Goal: Transaction & Acquisition: Book appointment/travel/reservation

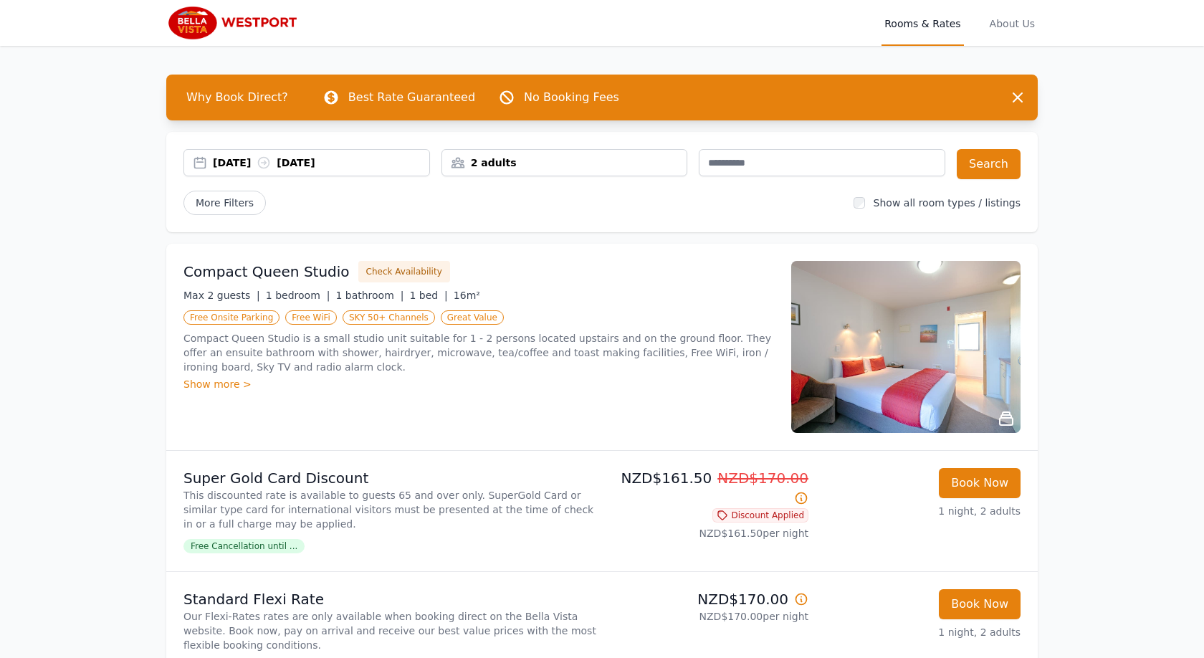
click at [249, 158] on div "[DATE] [DATE]" at bounding box center [321, 163] width 217 height 14
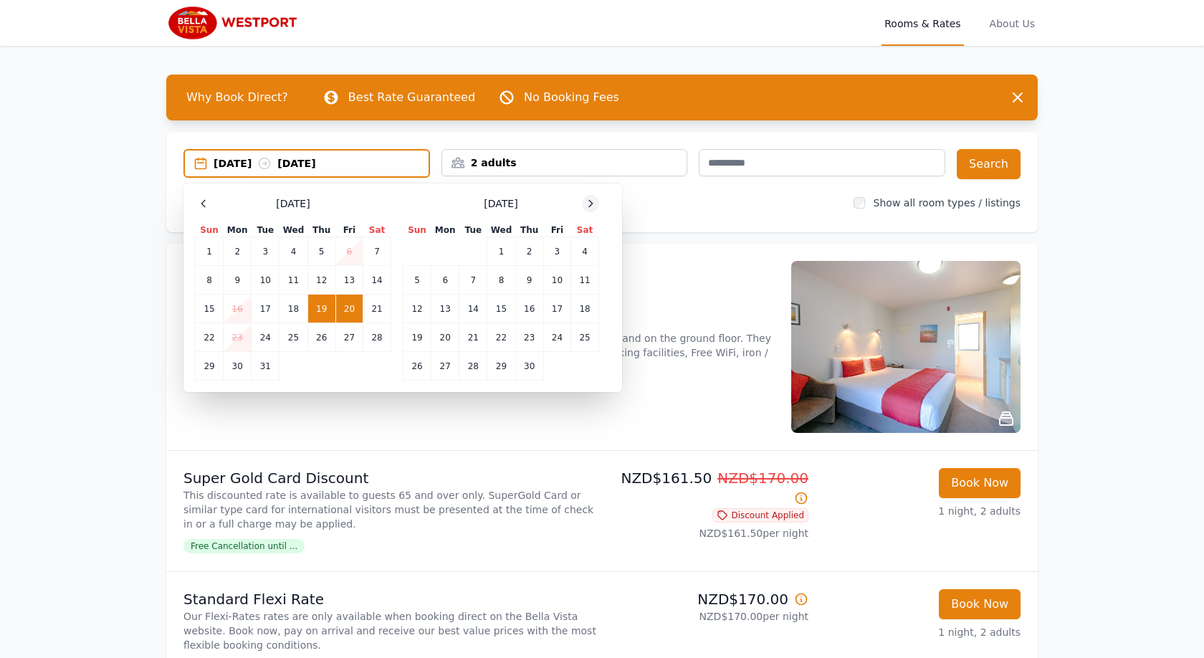
click at [594, 206] on icon at bounding box center [590, 203] width 11 height 11
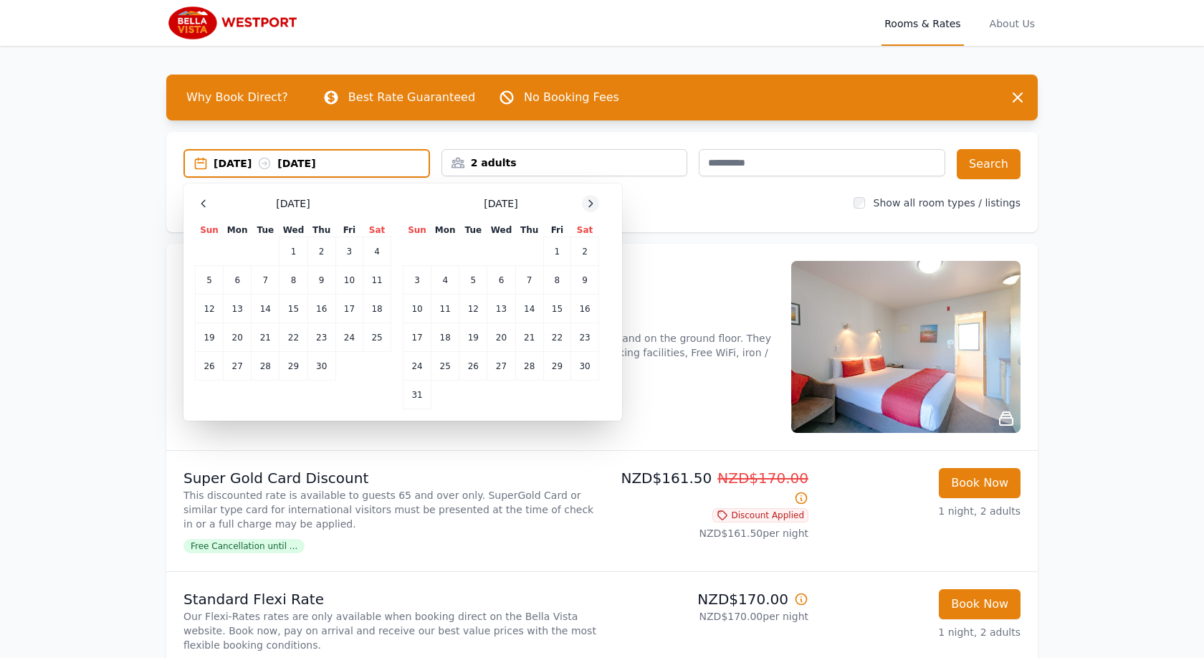
click at [594, 206] on icon at bounding box center [590, 203] width 11 height 11
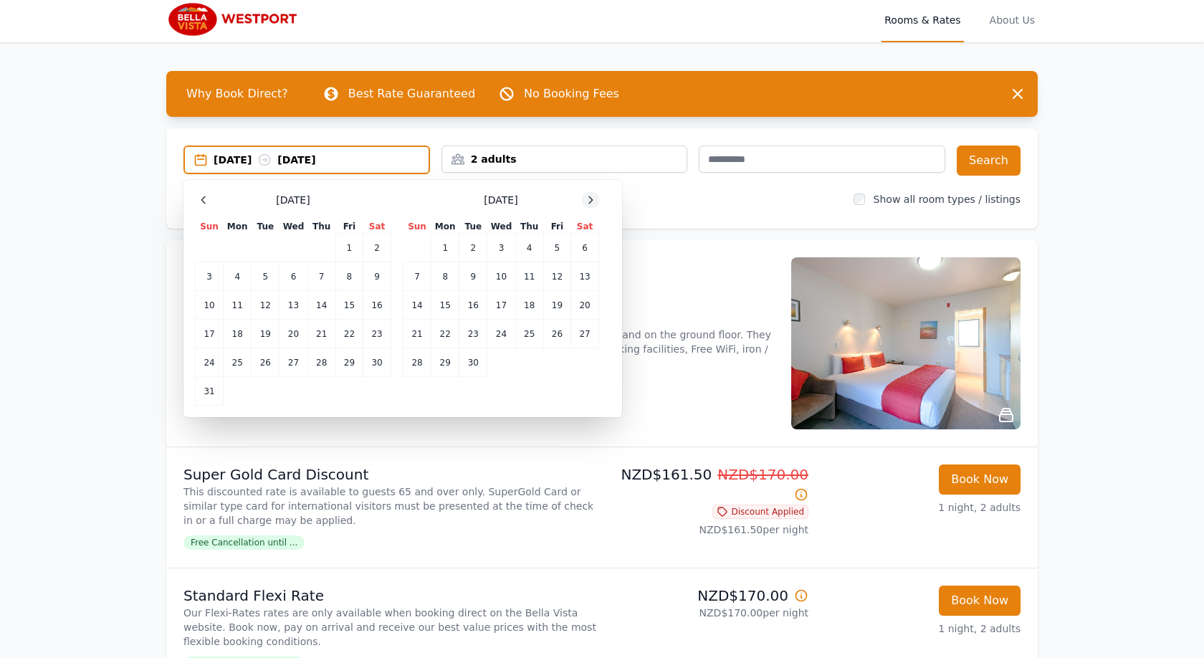
click at [594, 206] on icon at bounding box center [590, 199] width 11 height 11
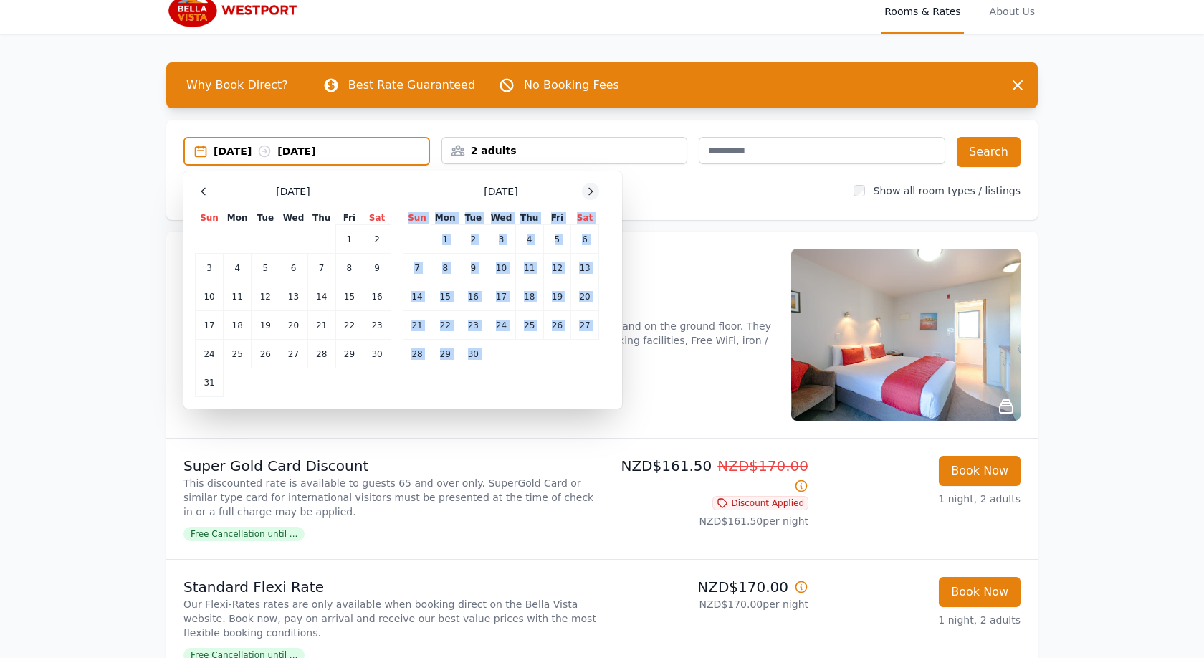
click at [594, 206] on div "[DATE] Sun Mon Tue Wed Thu Fri Sat 1 2 3 4 5 6 7 8 9 10 11 12 13 14 15 16 17 18…" at bounding box center [501, 290] width 196 height 214
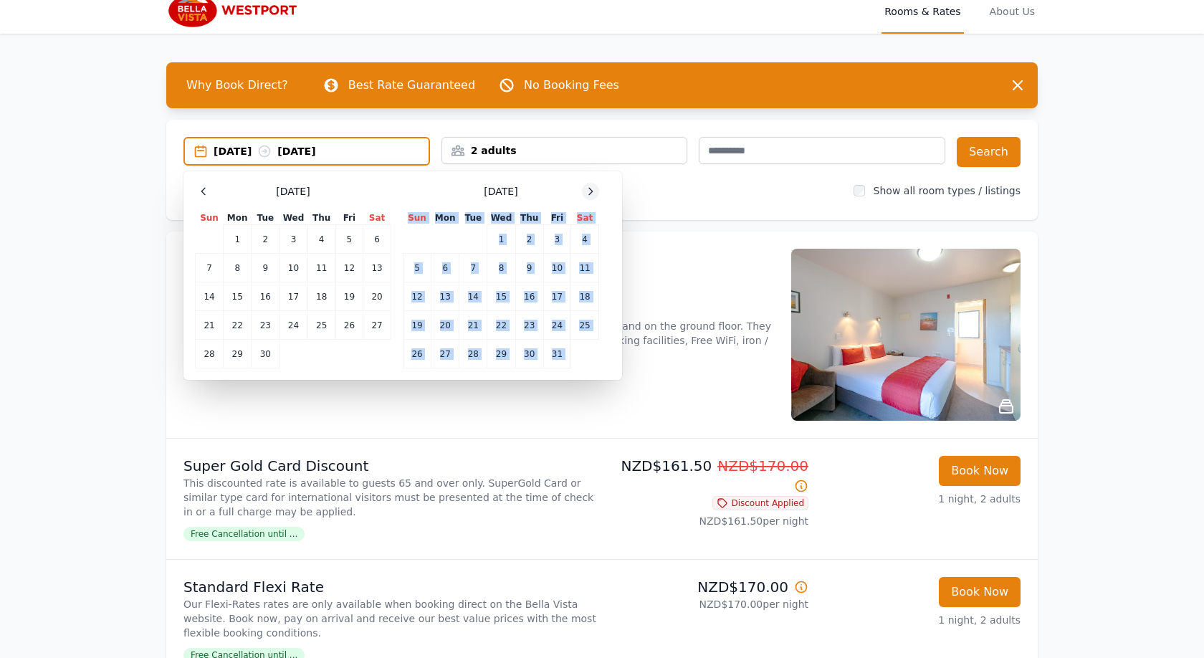
scroll to position [14, 0]
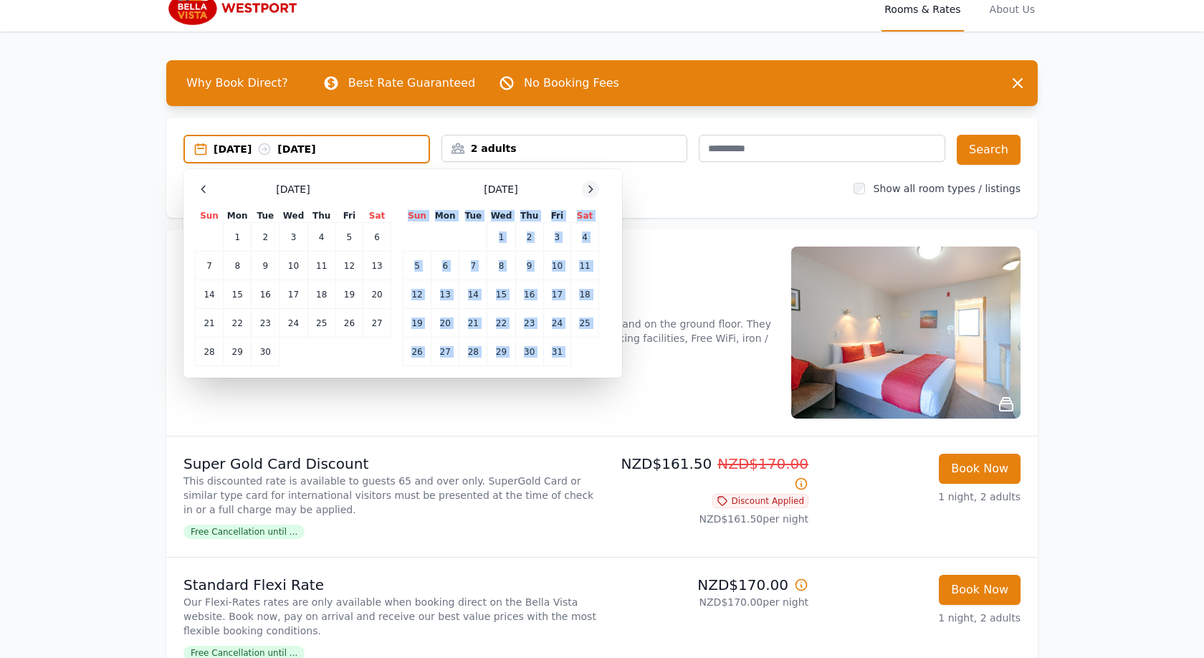
click at [594, 206] on div "[DATE] Sun Mon Tue Wed Thu Fri Sat 1 2 3 4 5 6 7 8 9 10 11 12 13 14 15 16 17 18…" at bounding box center [501, 274] width 196 height 186
click at [584, 196] on span at bounding box center [590, 189] width 17 height 17
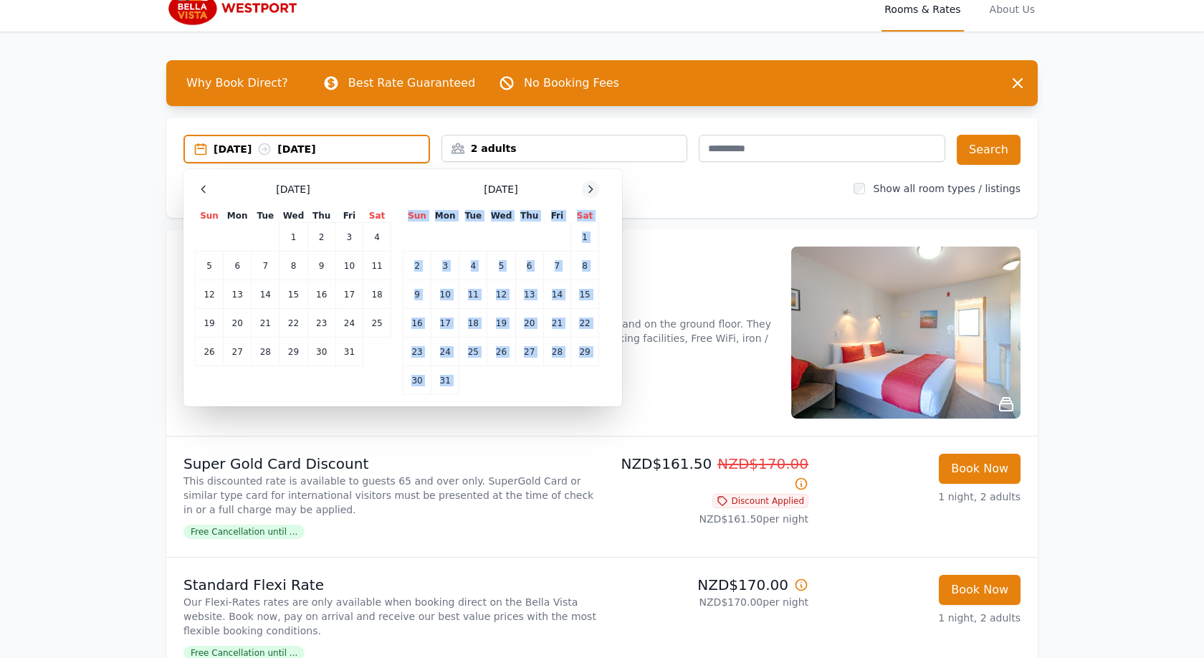
click at [584, 194] on div at bounding box center [590, 189] width 17 height 17
click at [592, 190] on icon at bounding box center [590, 189] width 11 height 11
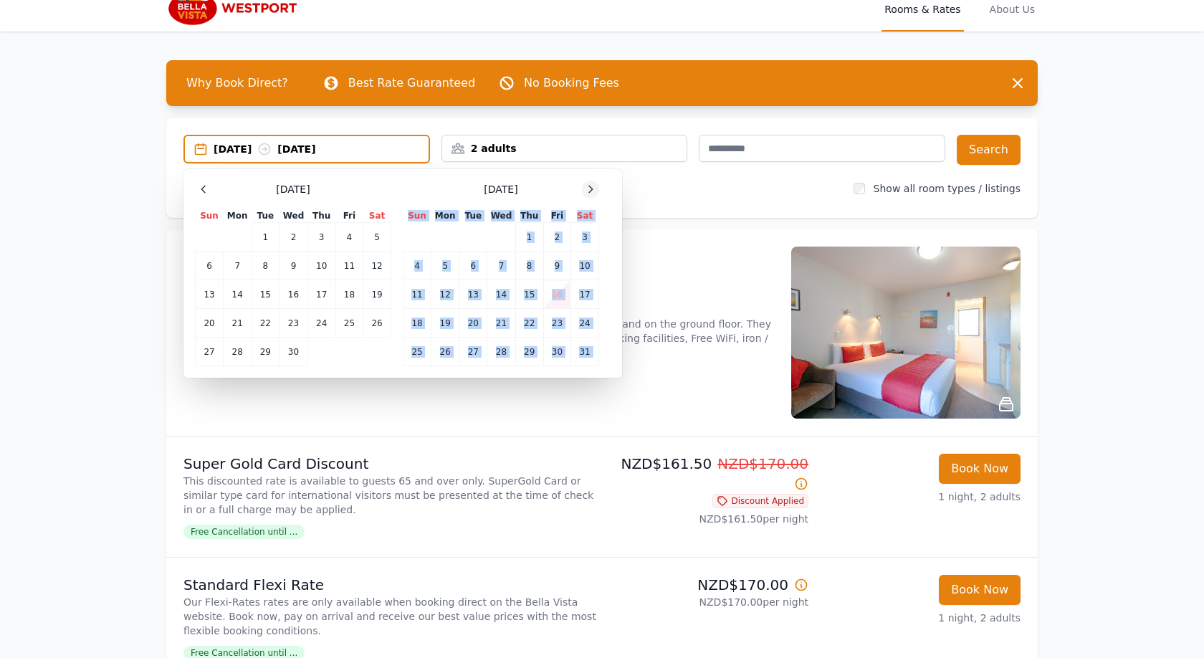
click at [592, 190] on icon at bounding box center [590, 189] width 11 height 11
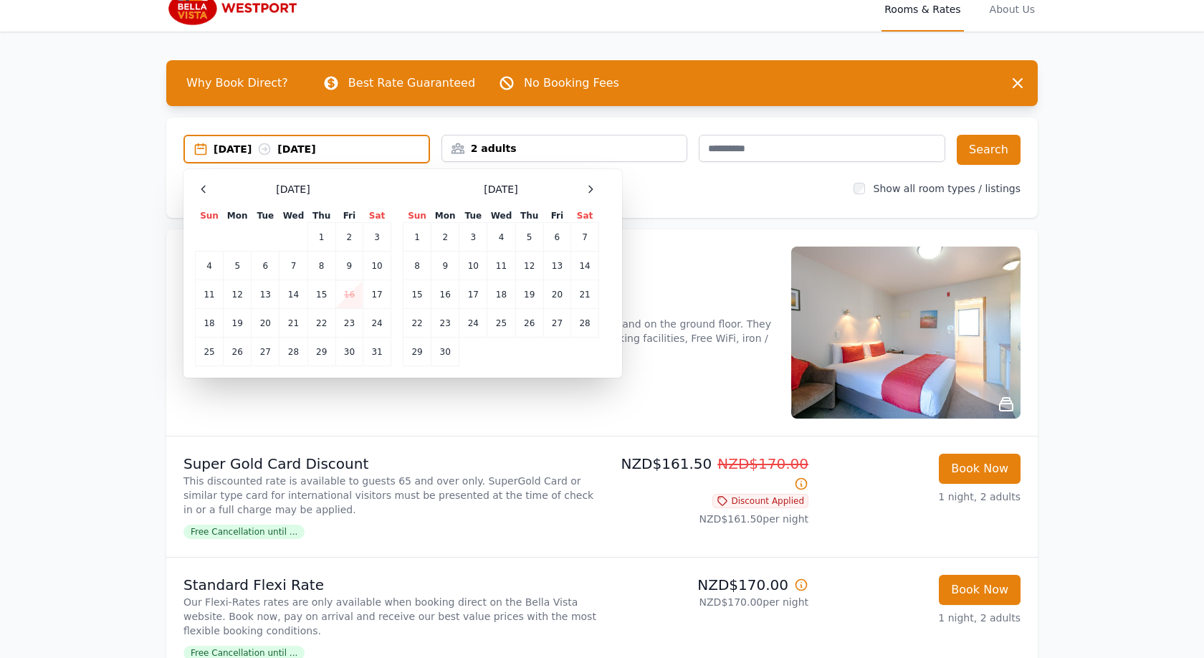
click at [612, 193] on div "Select Dates [DATE] Sun Mon Tue Wed Thu Fri Sat 1 2 3 4 5 6 7 8 9 10 11 12 13 1…" at bounding box center [403, 273] width 439 height 209
click at [202, 191] on icon at bounding box center [203, 189] width 11 height 11
click at [202, 191] on icon at bounding box center [203, 189] width 4 height 6
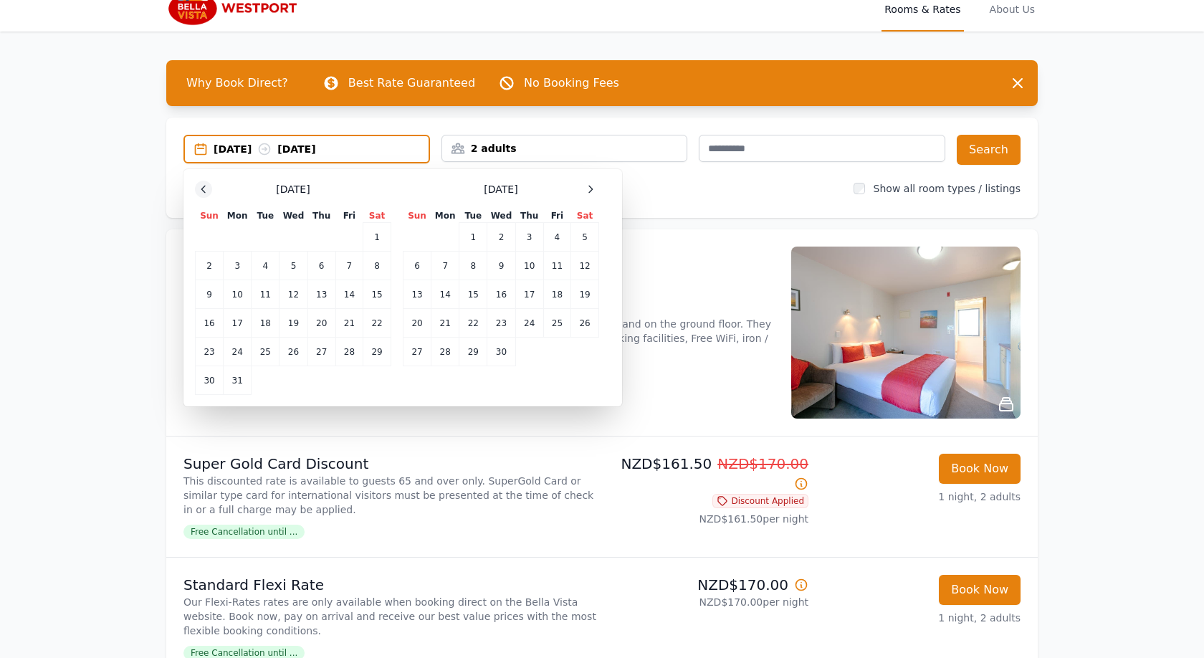
click at [202, 191] on icon at bounding box center [203, 189] width 4 height 6
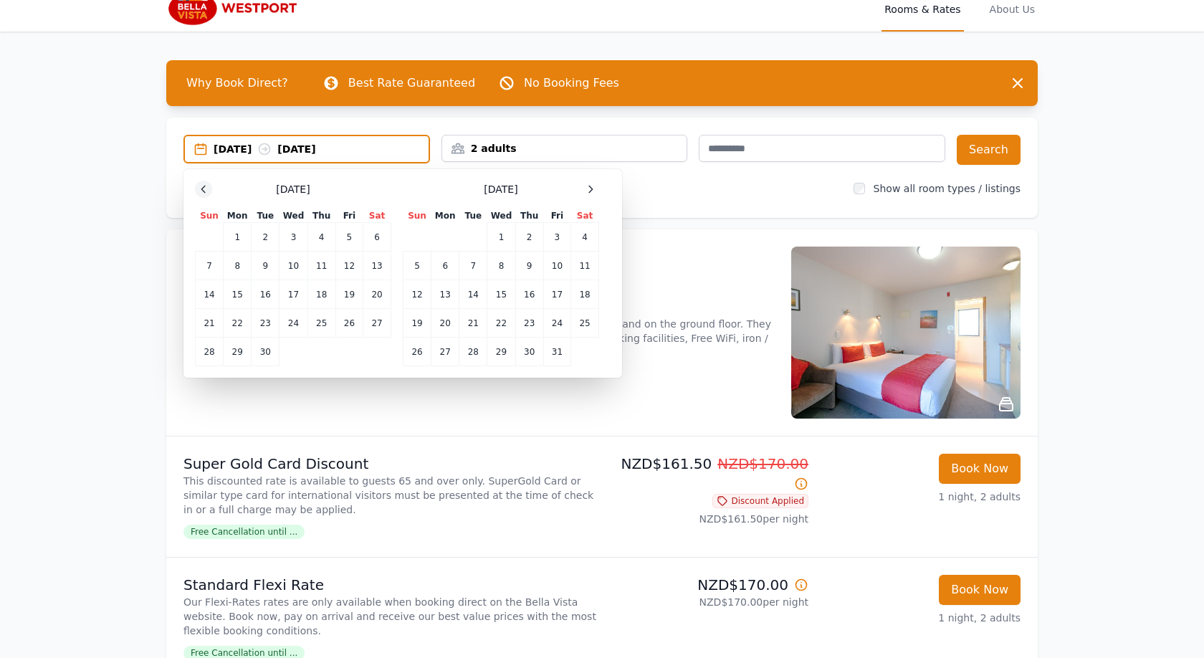
click at [202, 191] on icon at bounding box center [203, 189] width 4 height 6
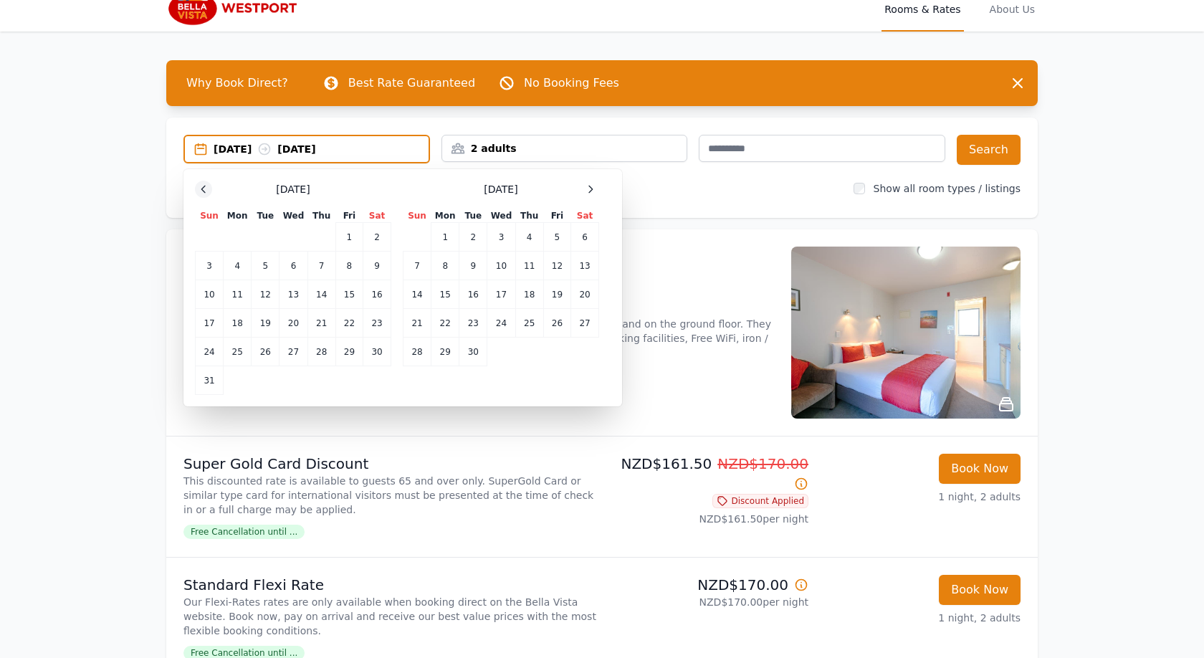
click at [202, 191] on icon at bounding box center [203, 189] width 4 height 6
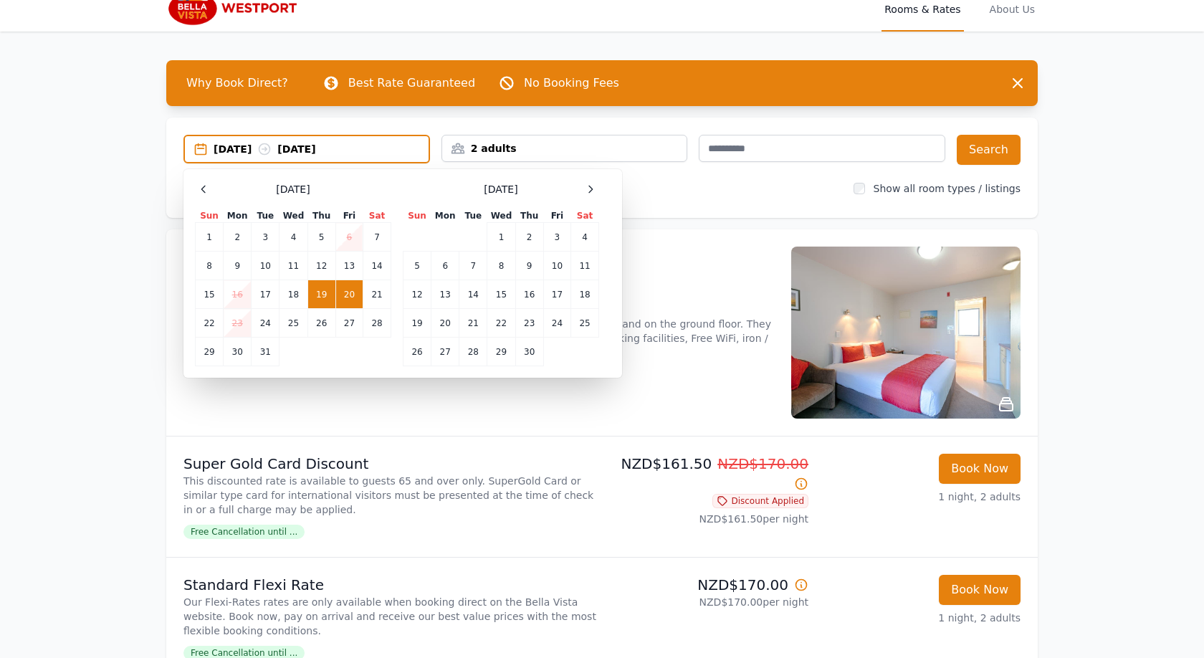
click at [353, 298] on td "20" at bounding box center [349, 294] width 27 height 29
click at [372, 295] on td "21" at bounding box center [377, 294] width 28 height 29
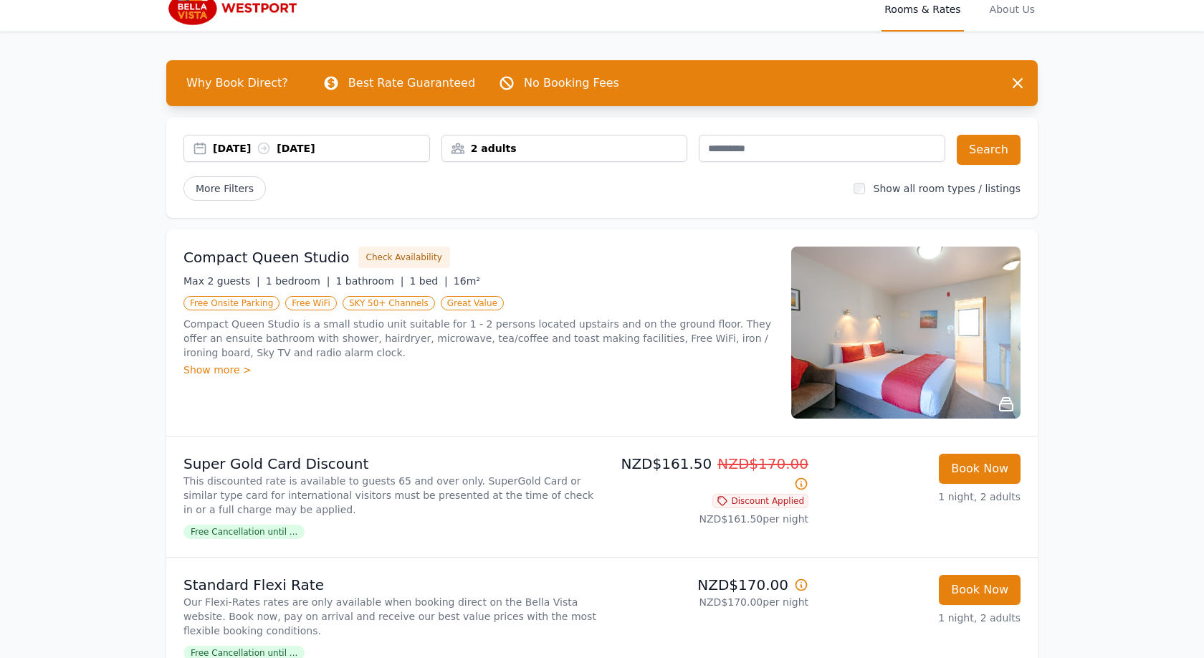
click at [230, 156] on div "[DATE] [DATE]" at bounding box center [307, 148] width 247 height 27
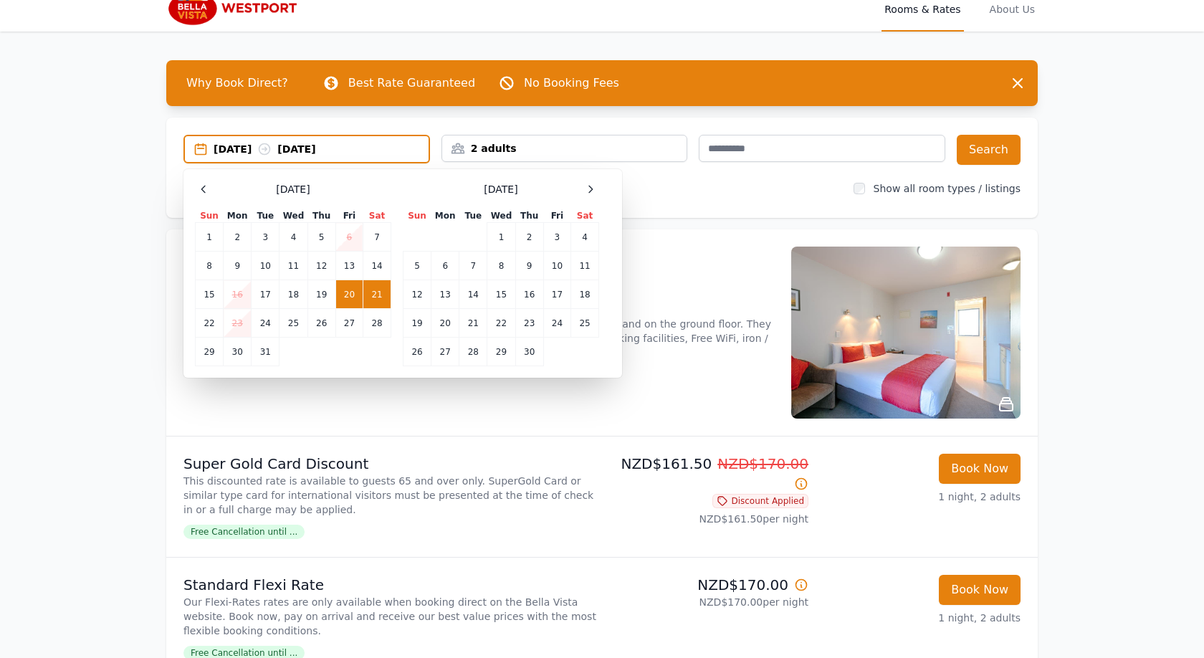
click at [378, 295] on td "21" at bounding box center [377, 294] width 28 height 29
click at [201, 323] on td "22" at bounding box center [210, 323] width 28 height 29
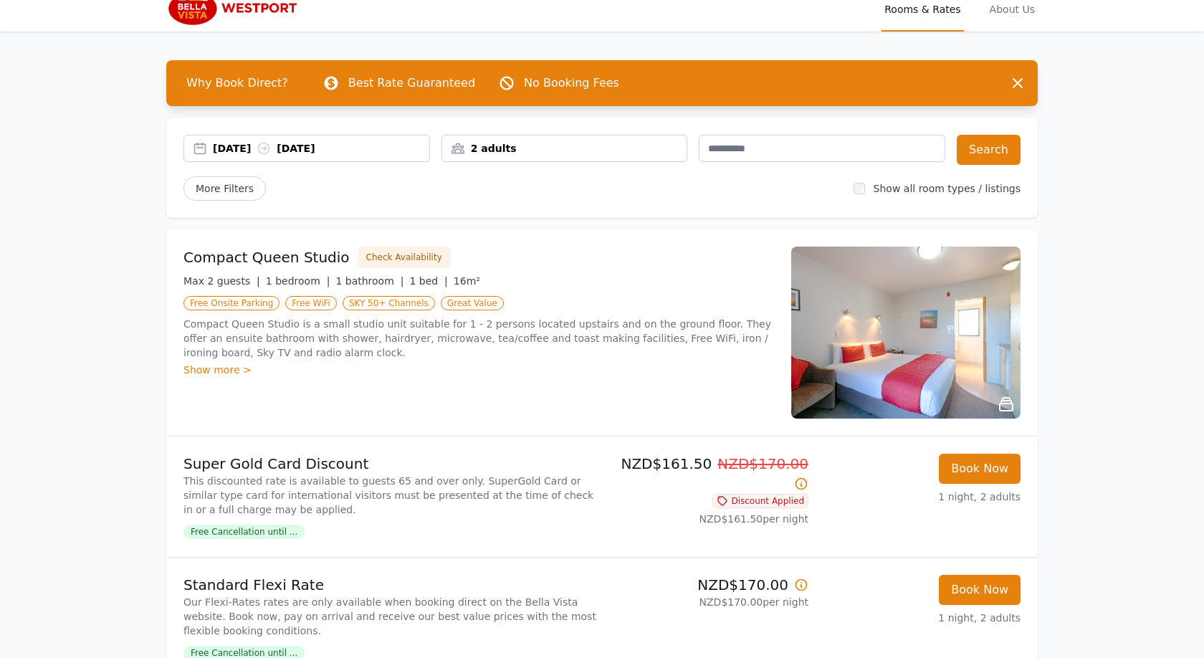
click at [525, 154] on div "2 adults" at bounding box center [564, 148] width 245 height 14
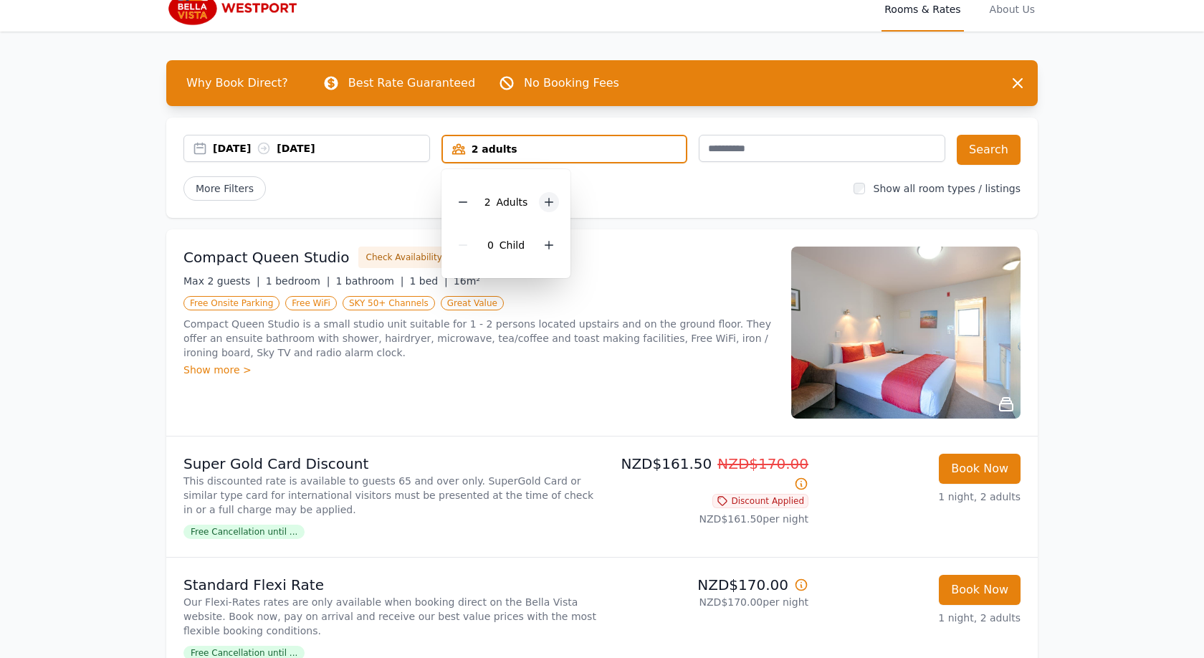
click at [548, 196] on icon at bounding box center [548, 201] width 11 height 11
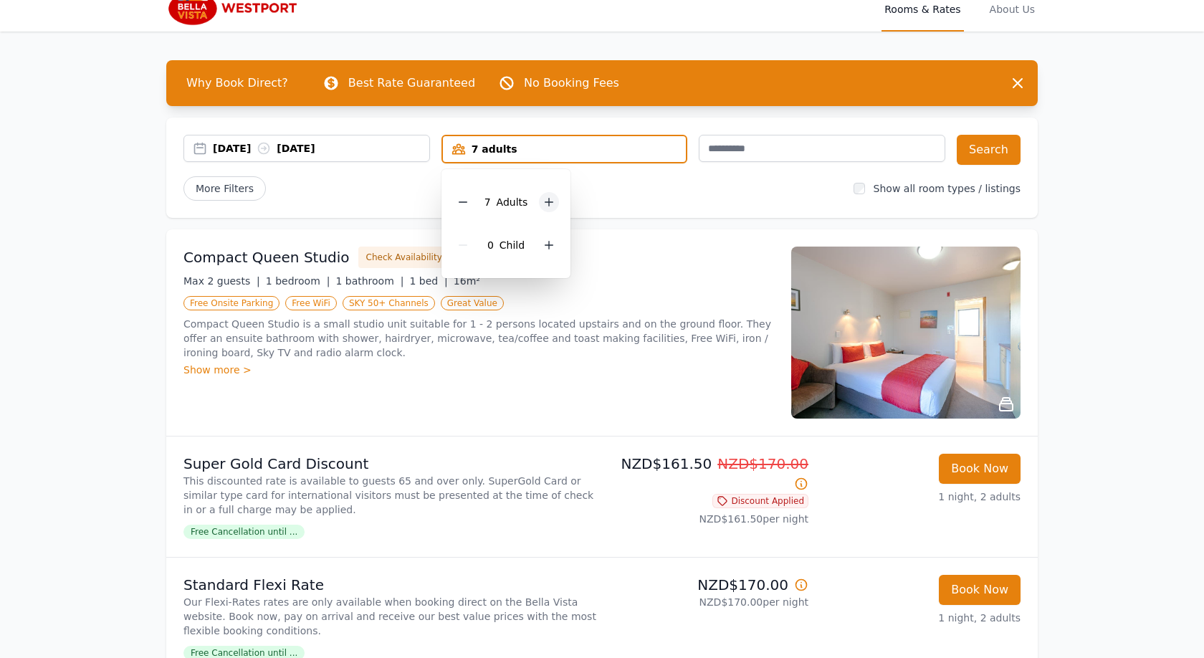
click at [548, 196] on icon at bounding box center [548, 201] width 11 height 11
click at [988, 147] on button "Search" at bounding box center [989, 150] width 64 height 30
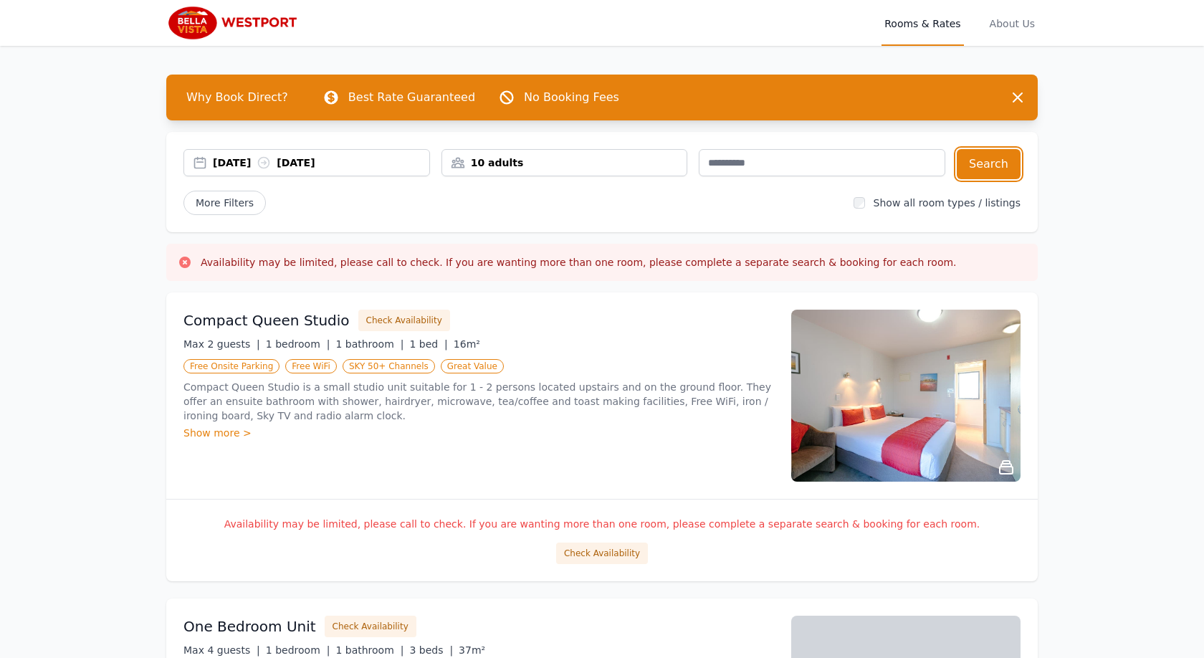
click at [513, 171] on div "10 adults" at bounding box center [565, 162] width 247 height 27
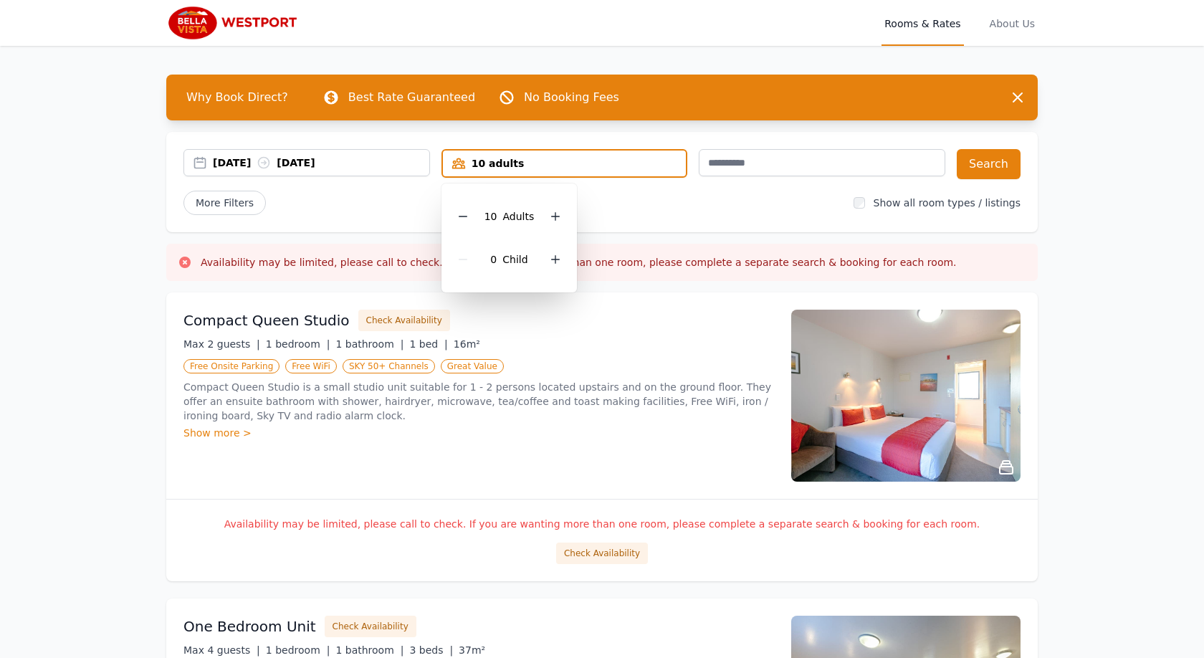
click at [698, 264] on h3 "Availability may be limited, please call to check. If you are wanting more than…" at bounding box center [579, 262] width 756 height 14
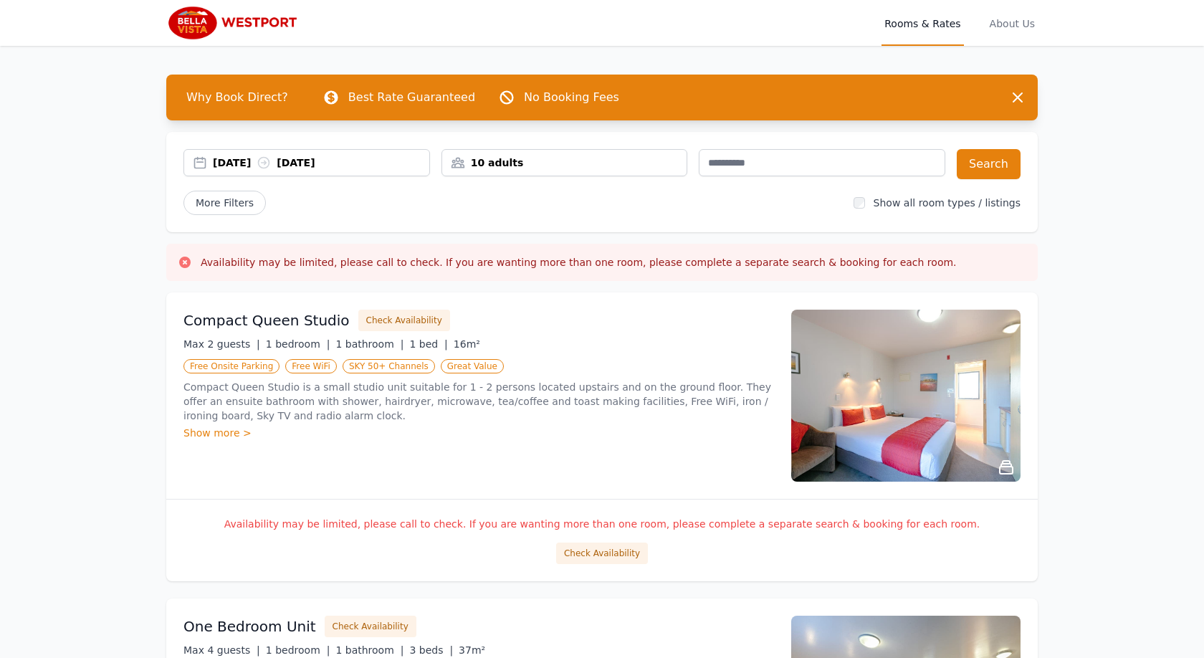
drag, startPoint x: 505, startPoint y: 186, endPoint x: 518, endPoint y: 176, distance: 15.3
click at [505, 186] on div "[DATE] [DATE] 10 adults Search More Filters Show all room types / listings" at bounding box center [602, 182] width 872 height 100
click at [523, 170] on div "10 adults" at bounding box center [565, 162] width 247 height 27
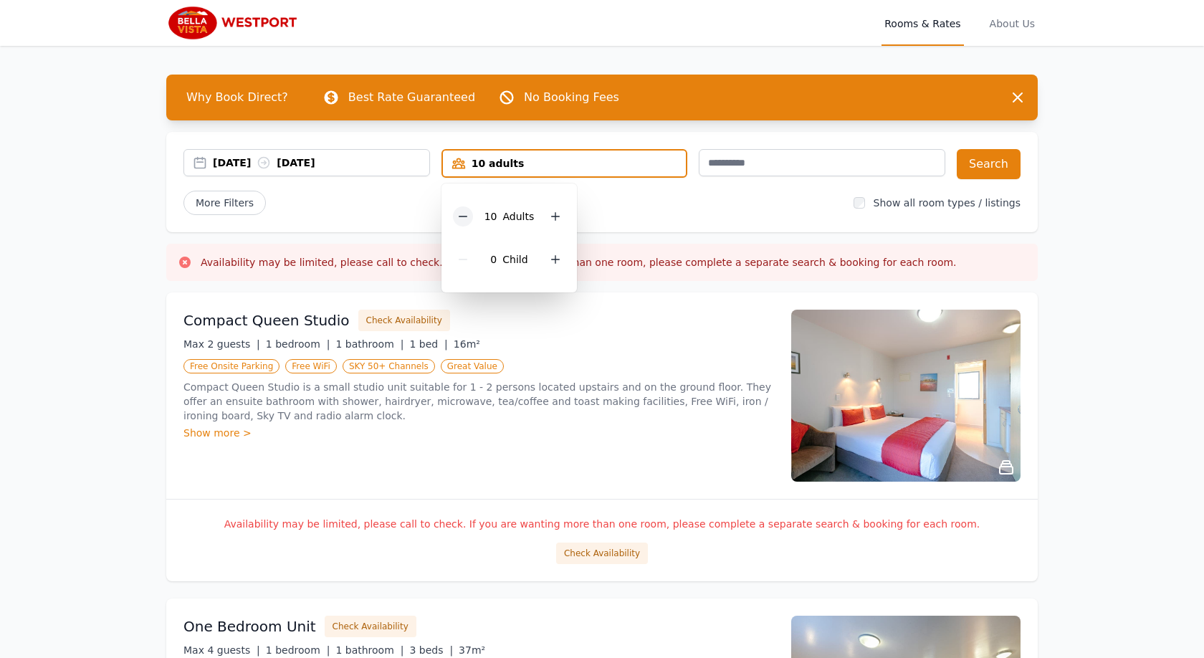
drag, startPoint x: 470, startPoint y: 226, endPoint x: 464, endPoint y: 220, distance: 8.6
click at [470, 225] on div "10 Adult s" at bounding box center [509, 216] width 113 height 43
click at [464, 220] on icon at bounding box center [462, 216] width 11 height 11
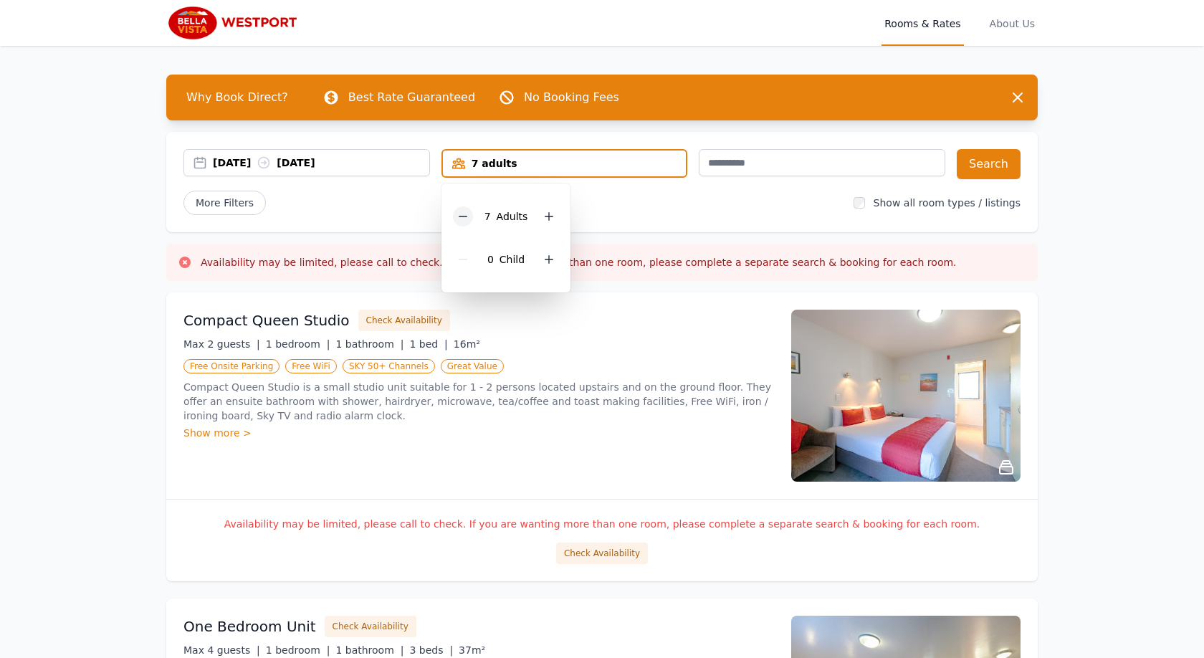
click at [464, 220] on icon at bounding box center [462, 216] width 11 height 11
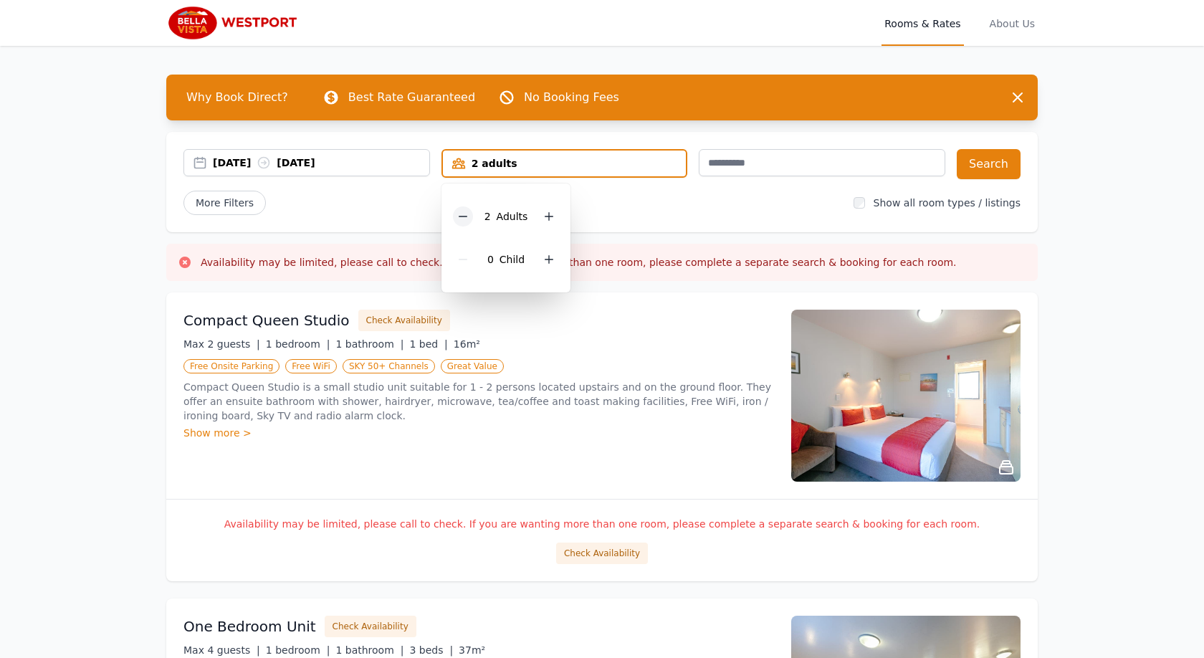
click at [464, 220] on icon at bounding box center [462, 216] width 11 height 11
drag, startPoint x: 543, startPoint y: 218, endPoint x: 687, endPoint y: 186, distance: 147.5
click at [543, 218] on icon at bounding box center [543, 216] width 11 height 11
click at [1007, 138] on div "[DATE] [DATE] 2 adults 2 Adult s 0 Child Search More Filters Show all room type…" at bounding box center [602, 182] width 872 height 100
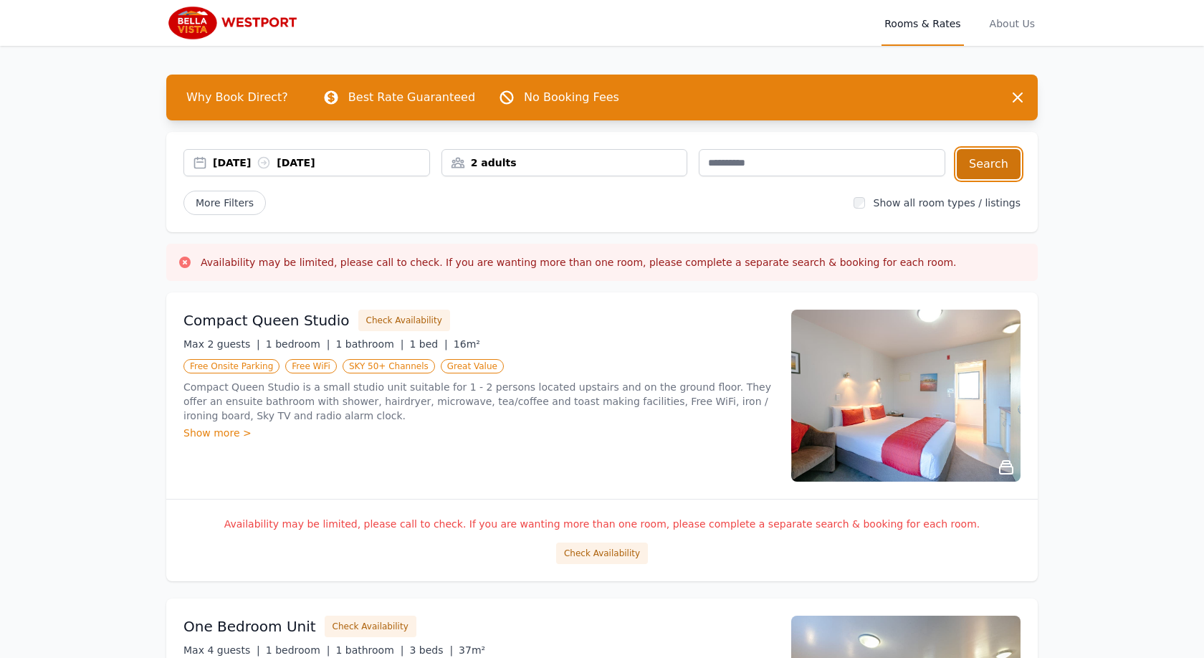
click at [996, 155] on button "Search" at bounding box center [989, 164] width 64 height 30
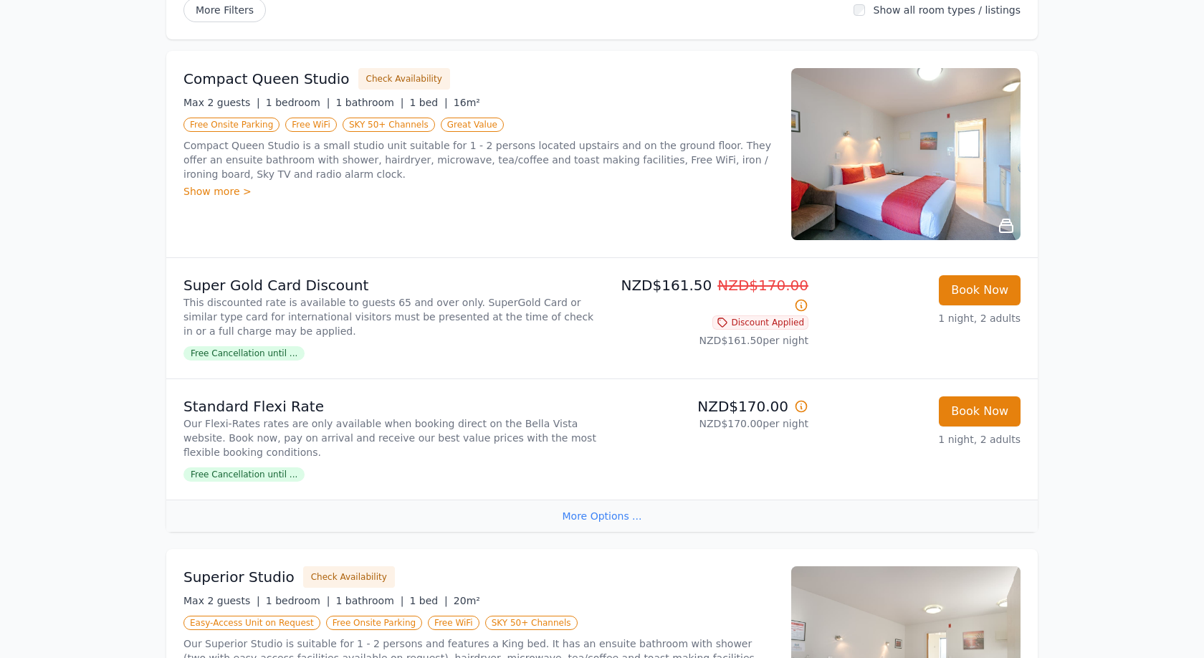
scroll to position [238, 0]
